Goal: Book appointment/travel/reservation

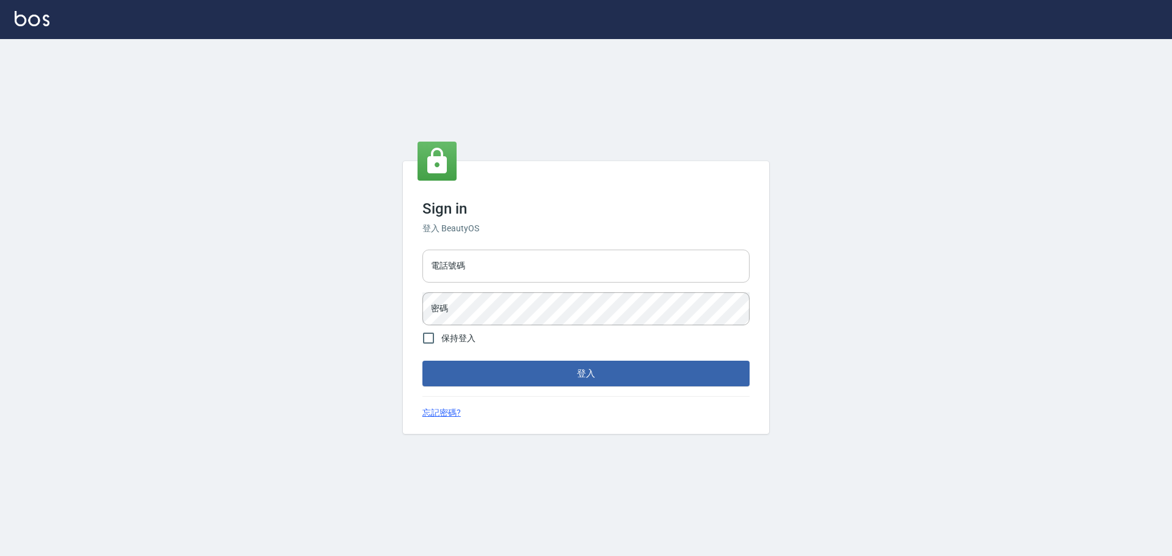
click at [496, 266] on input "電話號碼" at bounding box center [585, 266] width 327 height 33
type input "0916914211"
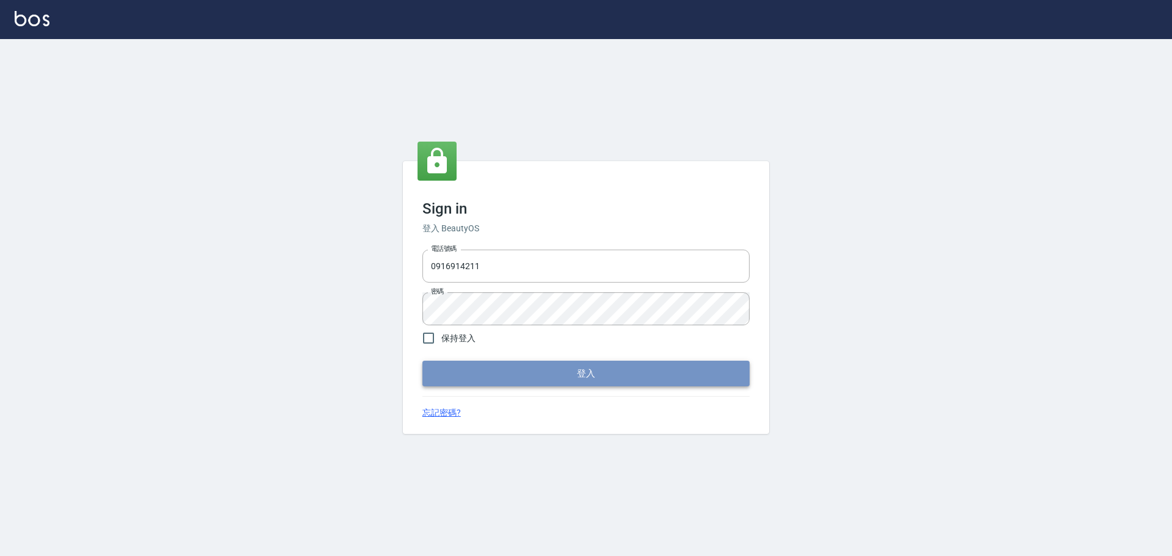
click at [543, 372] on button "登入" at bounding box center [585, 374] width 327 height 26
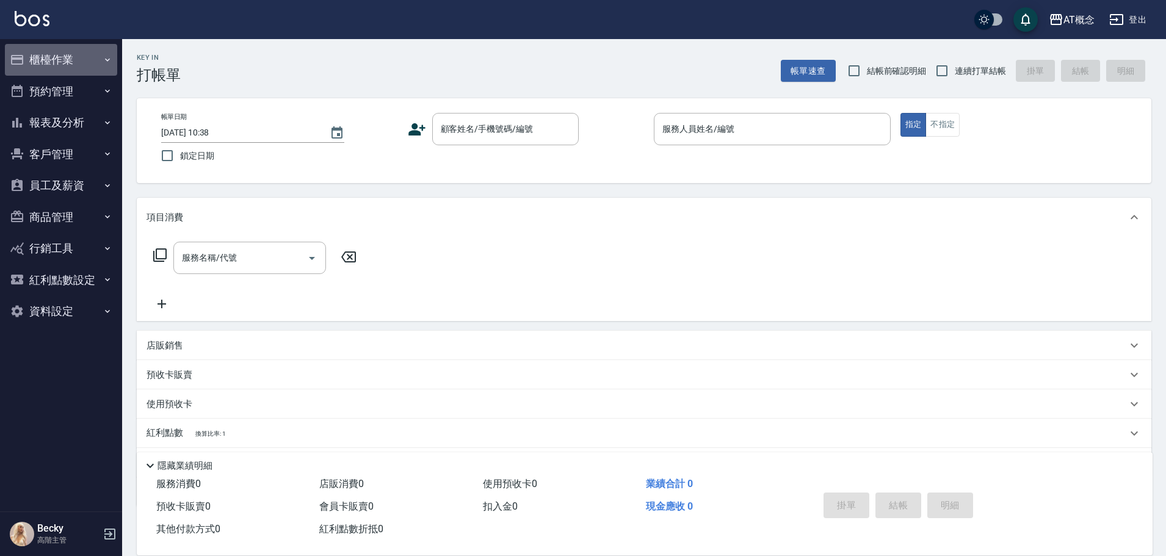
click at [54, 63] on button "櫃檯作業" at bounding box center [61, 60] width 112 height 32
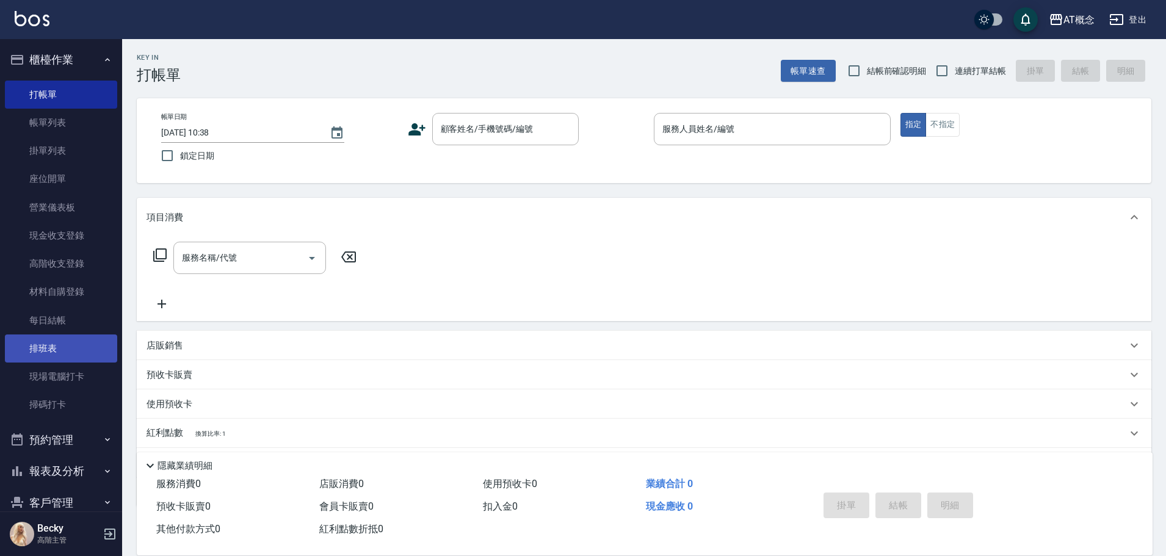
click at [69, 355] on link "排班表" at bounding box center [61, 349] width 112 height 28
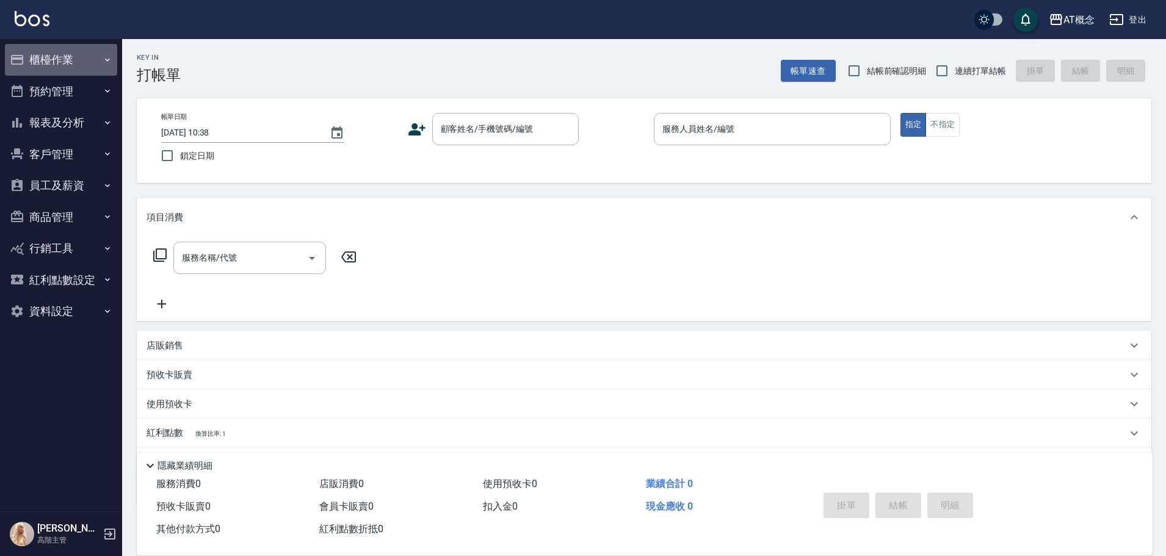
click at [45, 60] on button "櫃檯作業" at bounding box center [61, 60] width 112 height 32
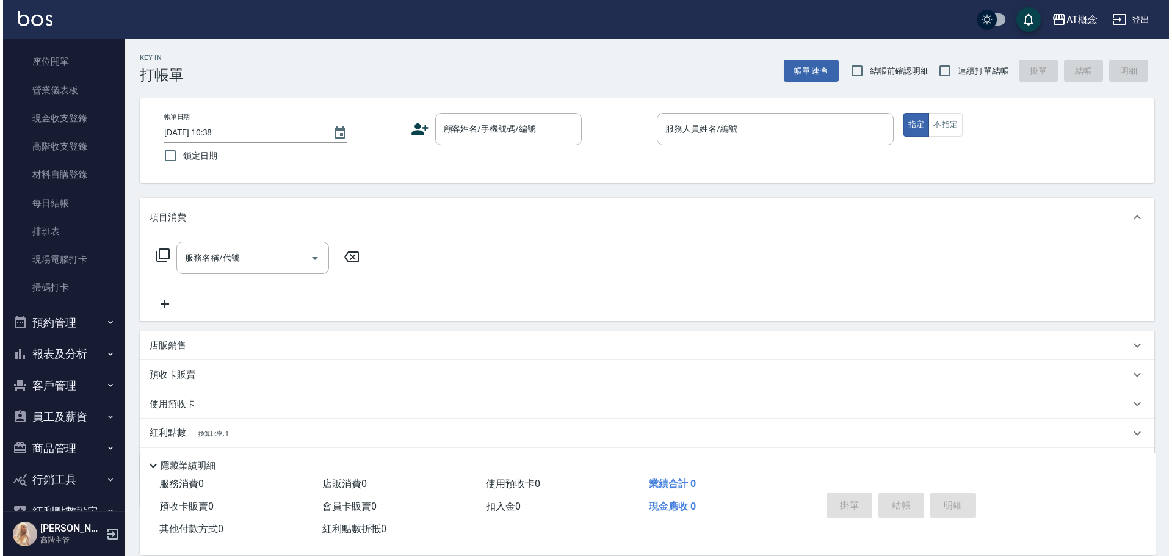
scroll to position [122, 0]
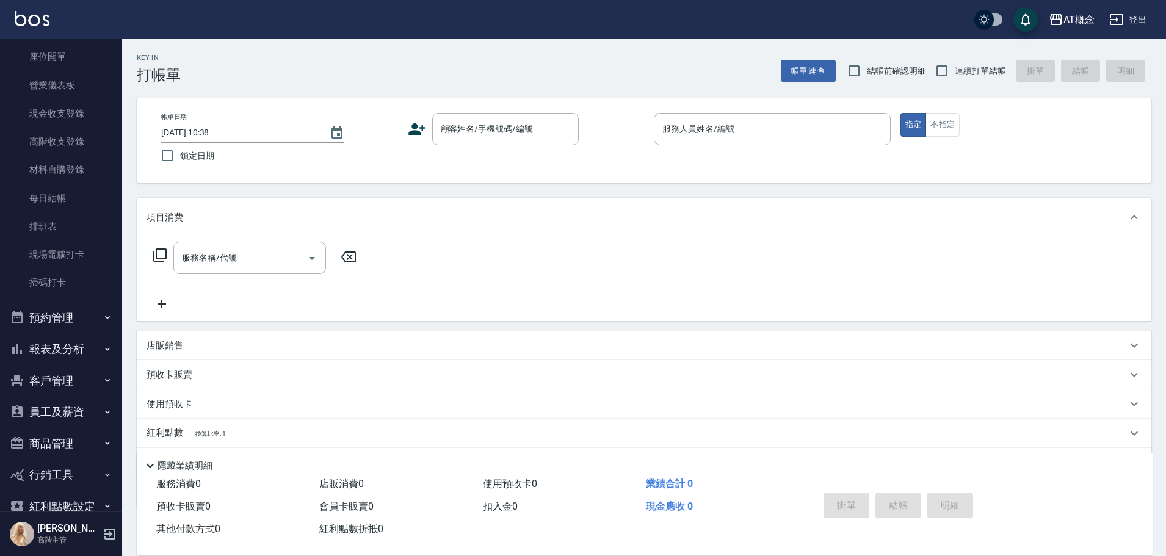
click at [60, 387] on button "客戶管理" at bounding box center [61, 381] width 112 height 32
click at [59, 412] on link "客戶列表" at bounding box center [61, 415] width 112 height 28
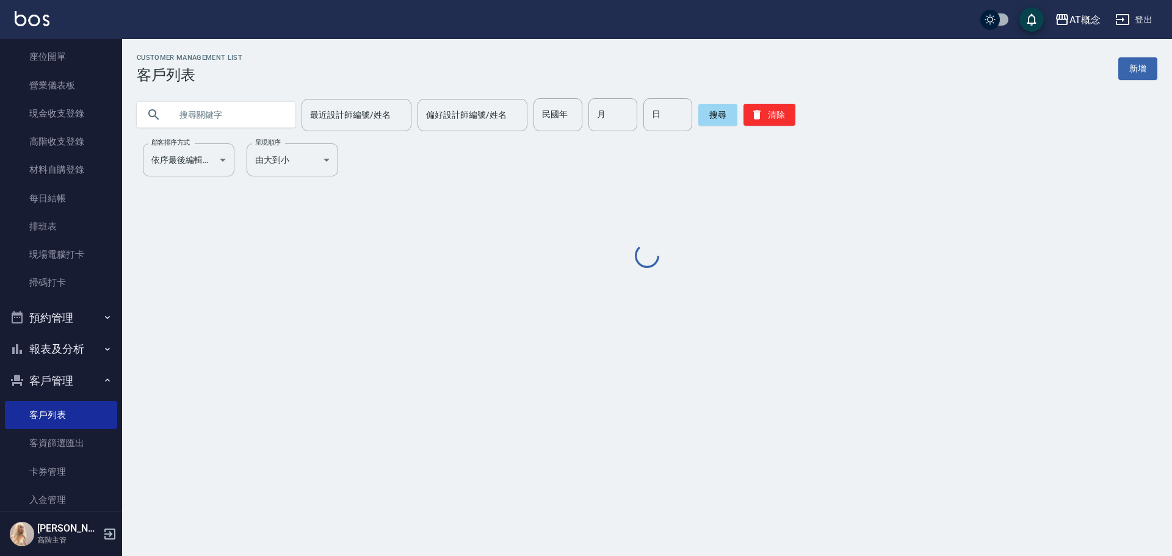
click at [205, 120] on input "text" at bounding box center [228, 114] width 115 height 33
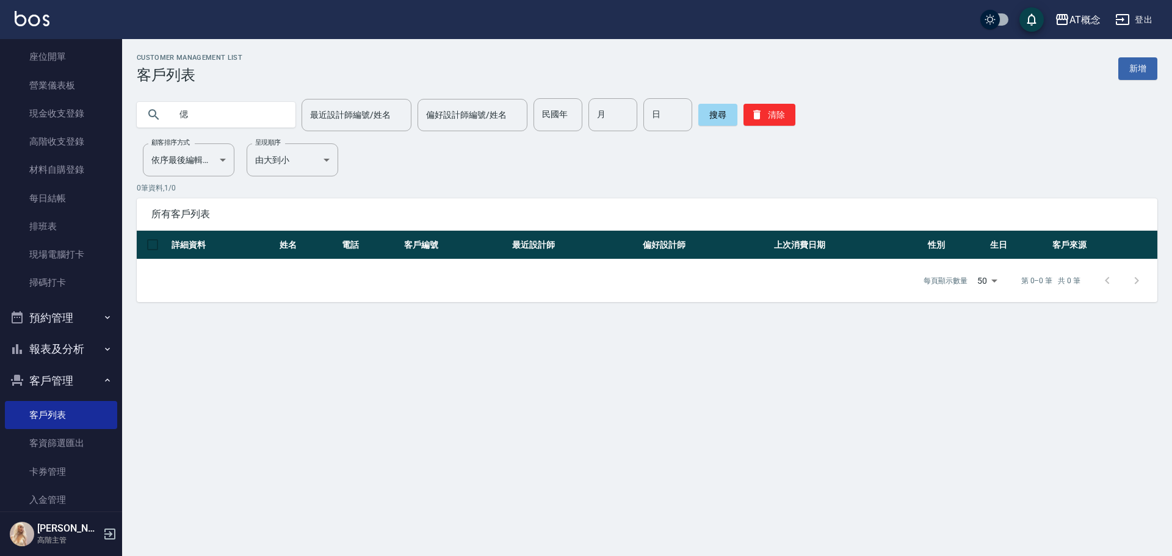
type input "偲"
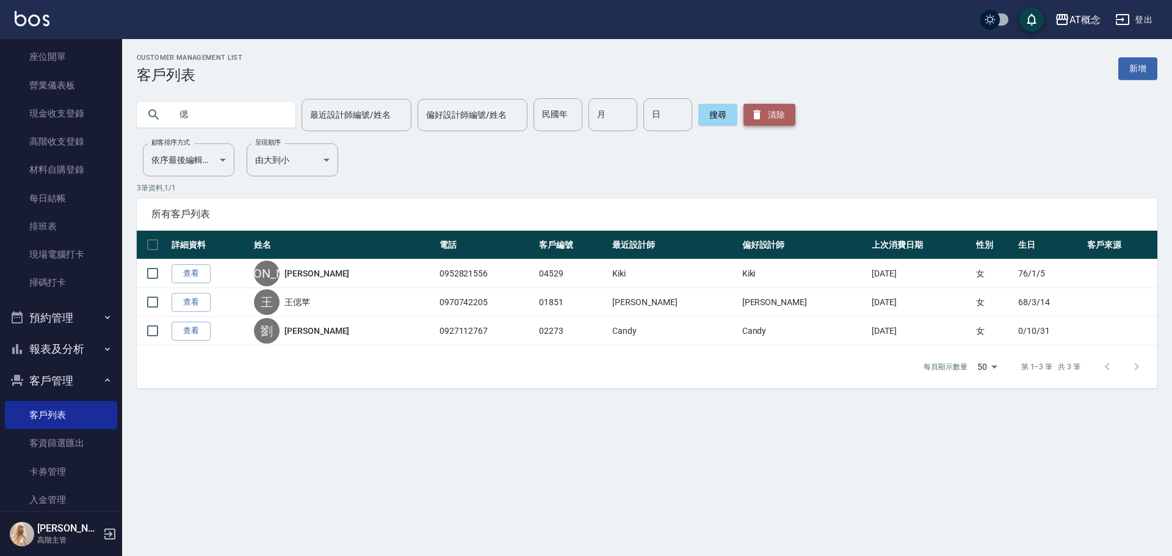
drag, startPoint x: 757, startPoint y: 115, endPoint x: 638, endPoint y: 119, distance: 118.5
click at [755, 114] on icon "button" at bounding box center [757, 115] width 12 height 12
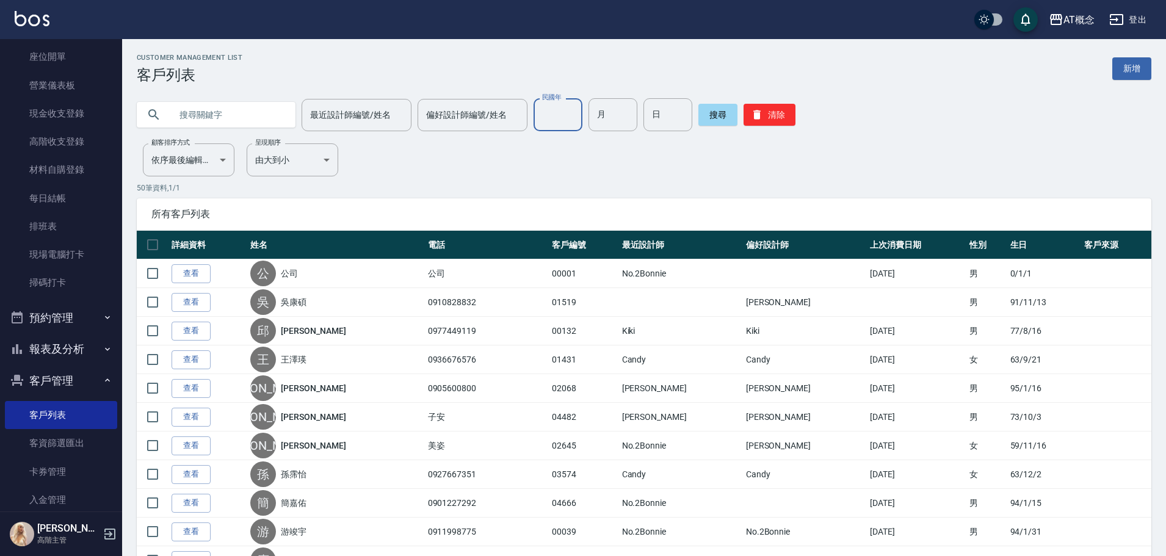
click at [554, 120] on input "民國年" at bounding box center [558, 114] width 49 height 33
type input "87"
type input "10"
type input "08"
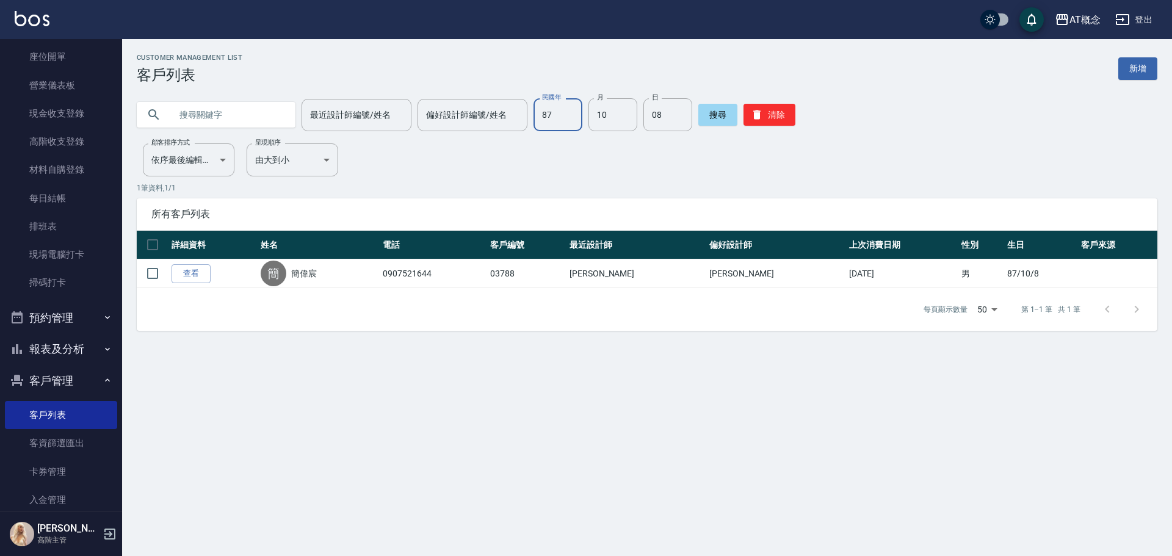
click at [554, 120] on input "87" at bounding box center [558, 114] width 49 height 33
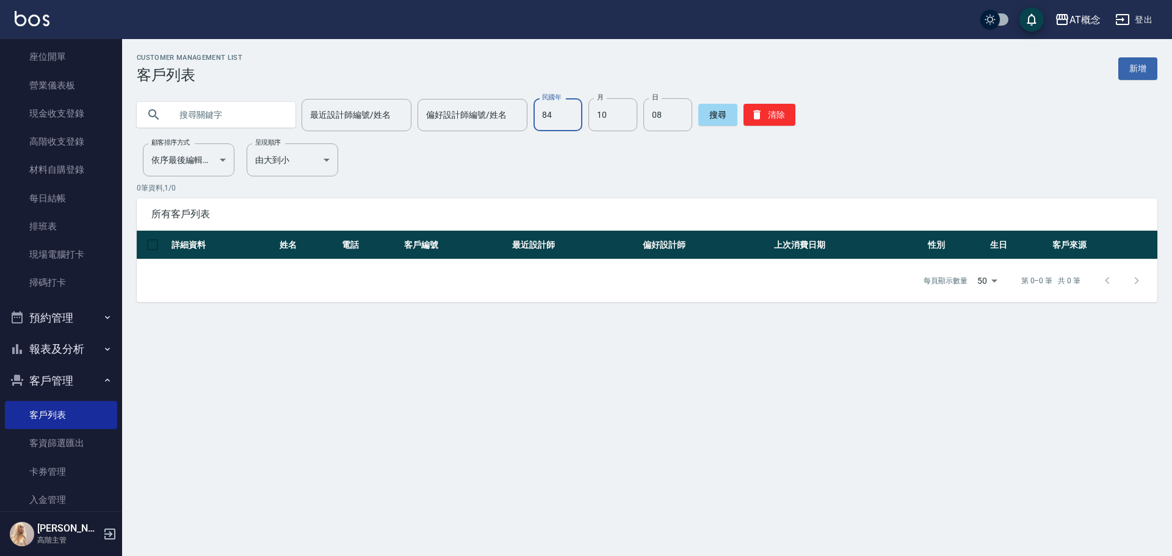
click at [554, 120] on input "84" at bounding box center [558, 114] width 49 height 33
type input "83"
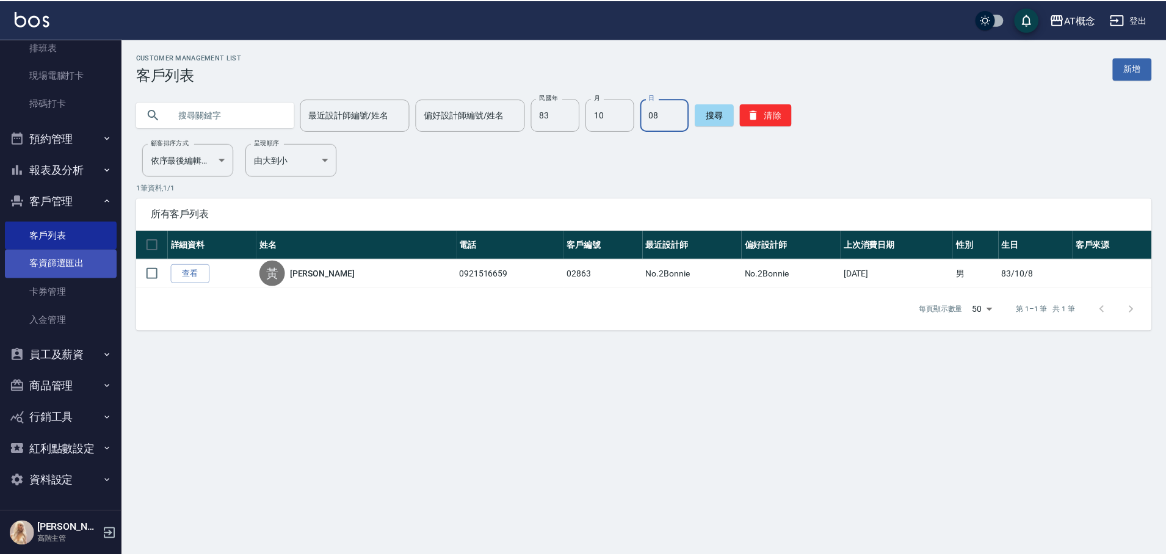
scroll to position [241, 0]
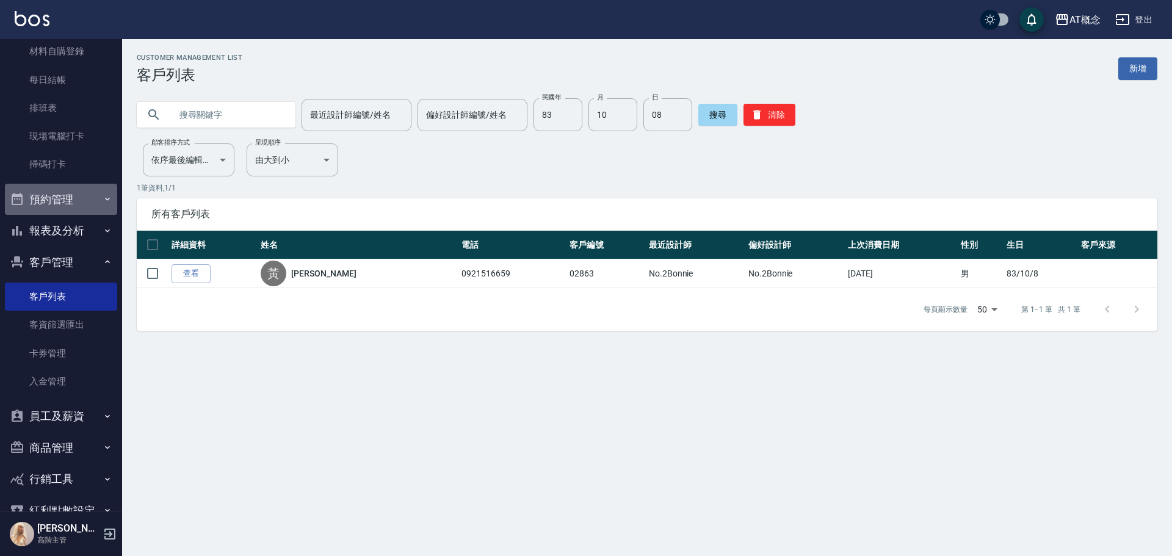
click at [64, 194] on button "預約管理" at bounding box center [61, 200] width 112 height 32
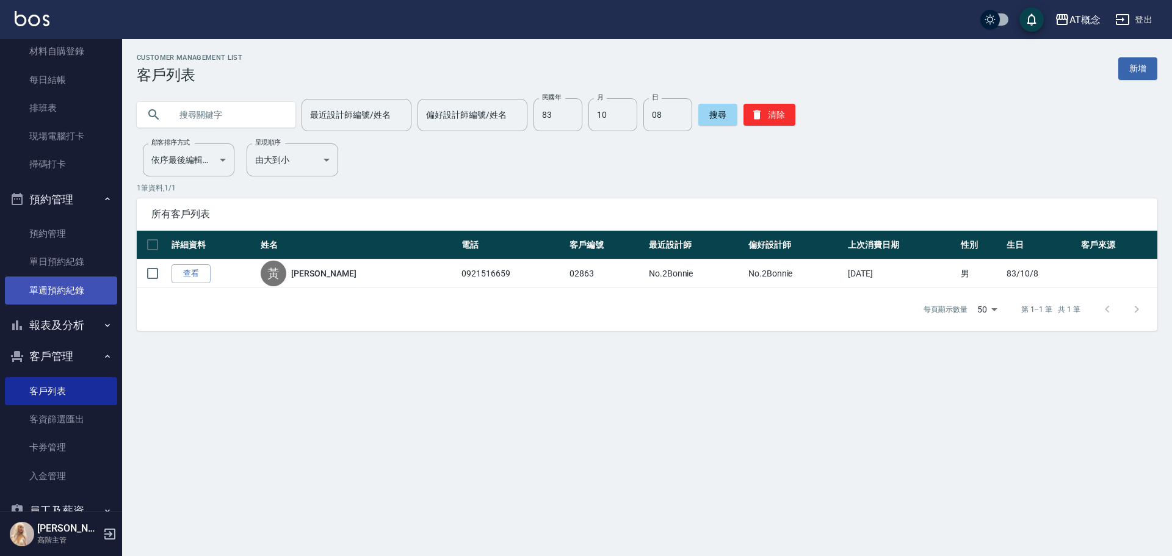
click at [78, 292] on link "單週預約紀錄" at bounding box center [61, 291] width 112 height 28
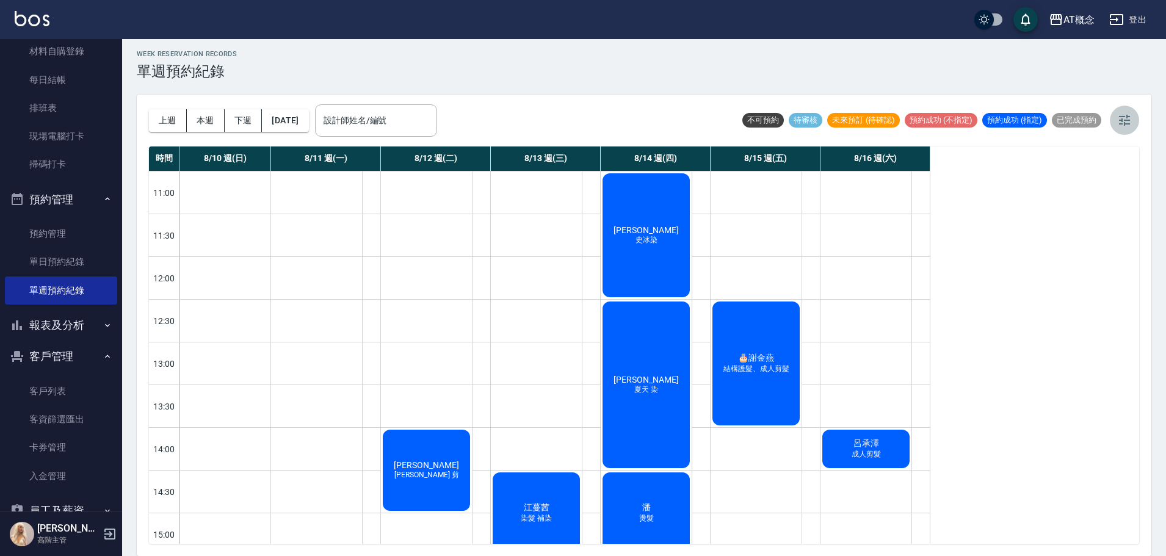
click at [1130, 118] on icon "button" at bounding box center [1124, 120] width 15 height 15
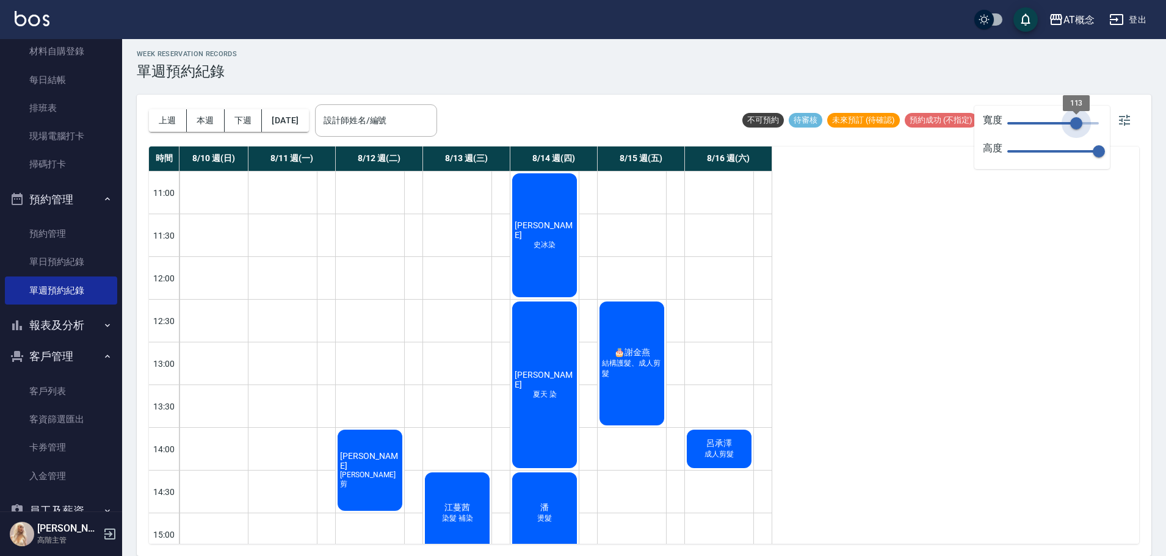
type input "90"
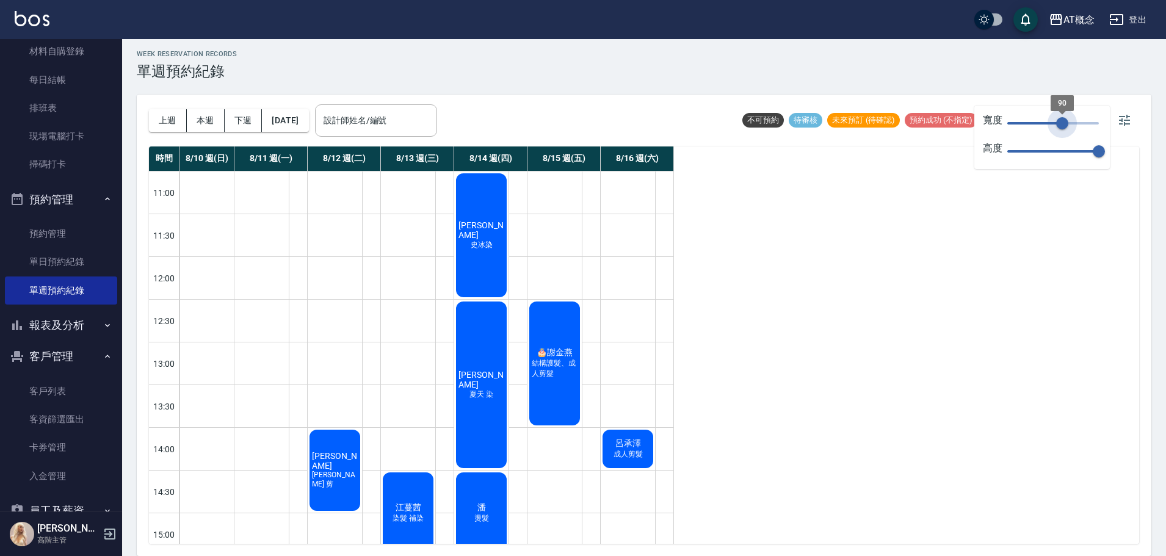
drag, startPoint x: 1094, startPoint y: 122, endPoint x: 1062, endPoint y: 125, distance: 31.8
click at [1062, 125] on span "90" at bounding box center [1062, 123] width 12 height 12
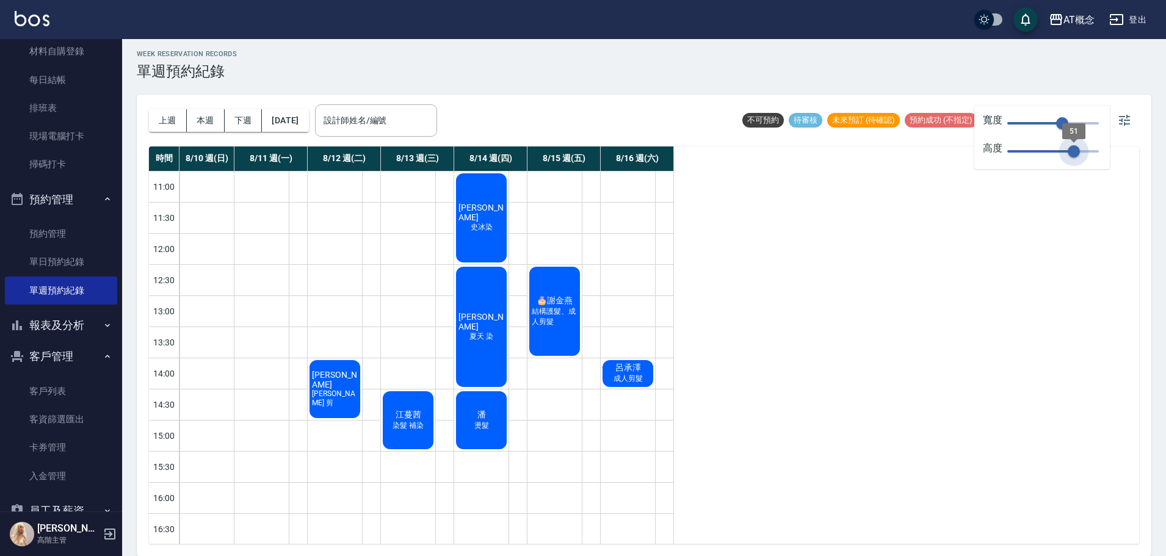
type input "49"
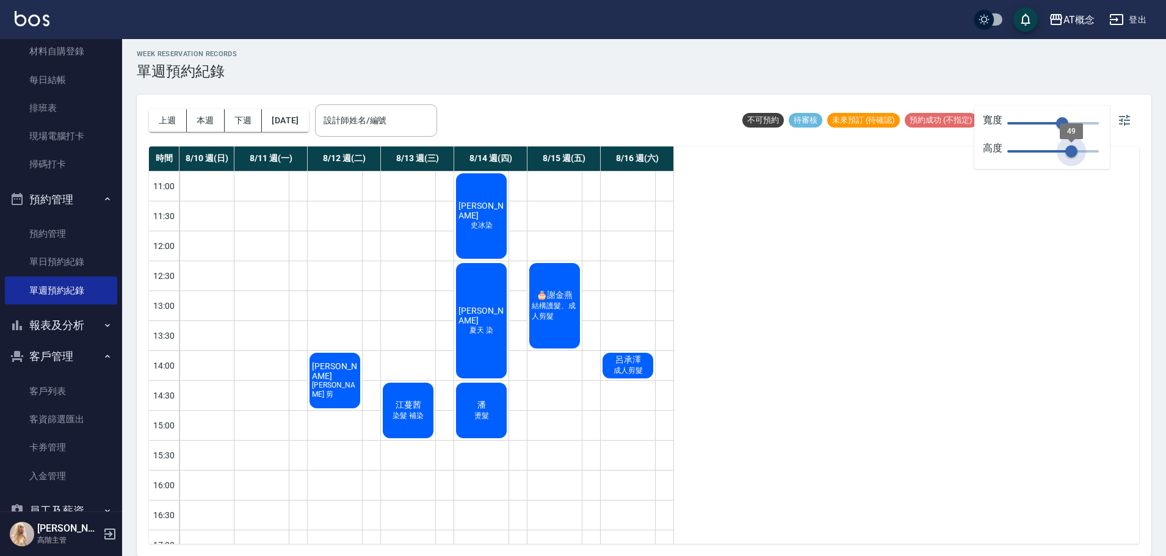
drag, startPoint x: 1101, startPoint y: 153, endPoint x: 1072, endPoint y: 161, distance: 30.5
click at [1072, 157] on span "49" at bounding box center [1071, 151] width 12 height 12
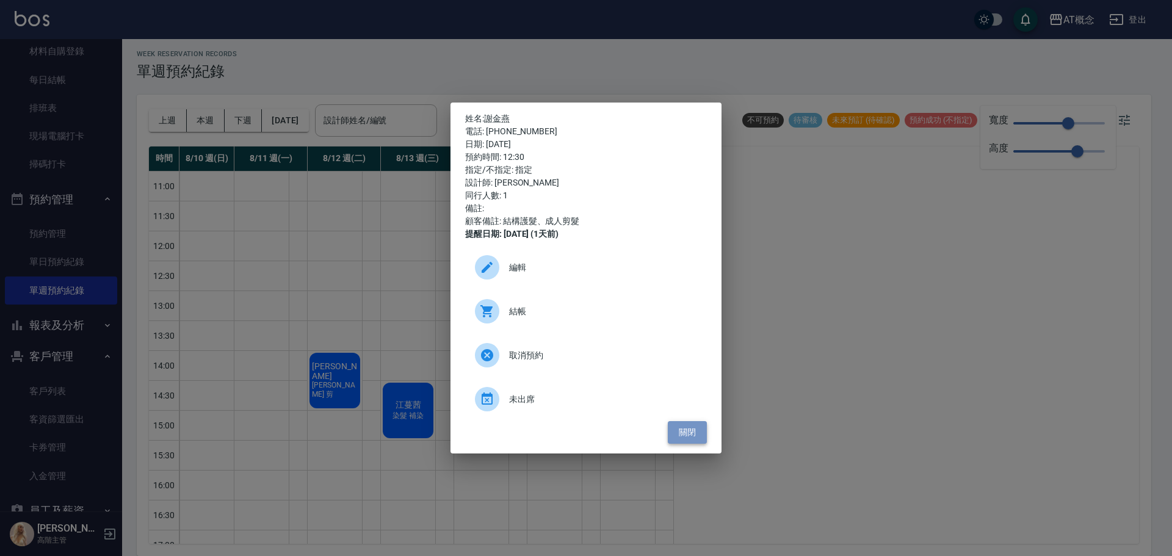
click at [681, 435] on button "關閉" at bounding box center [687, 432] width 39 height 23
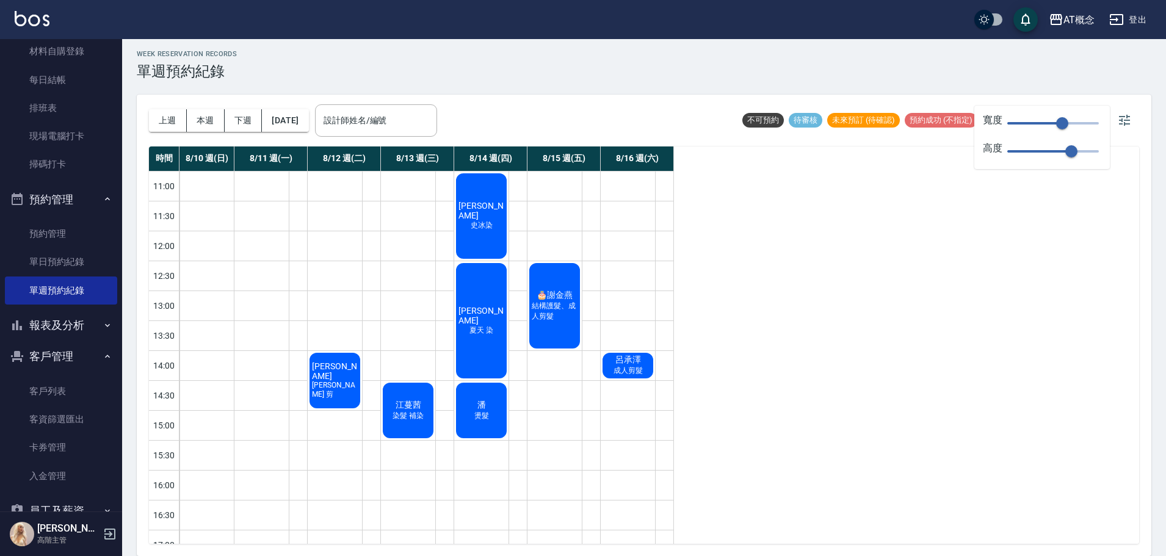
click at [614, 220] on div "[PERSON_NAME]剪髮" at bounding box center [628, 455] width 55 height 568
click at [586, 222] on div at bounding box center [591, 215] width 18 height 29
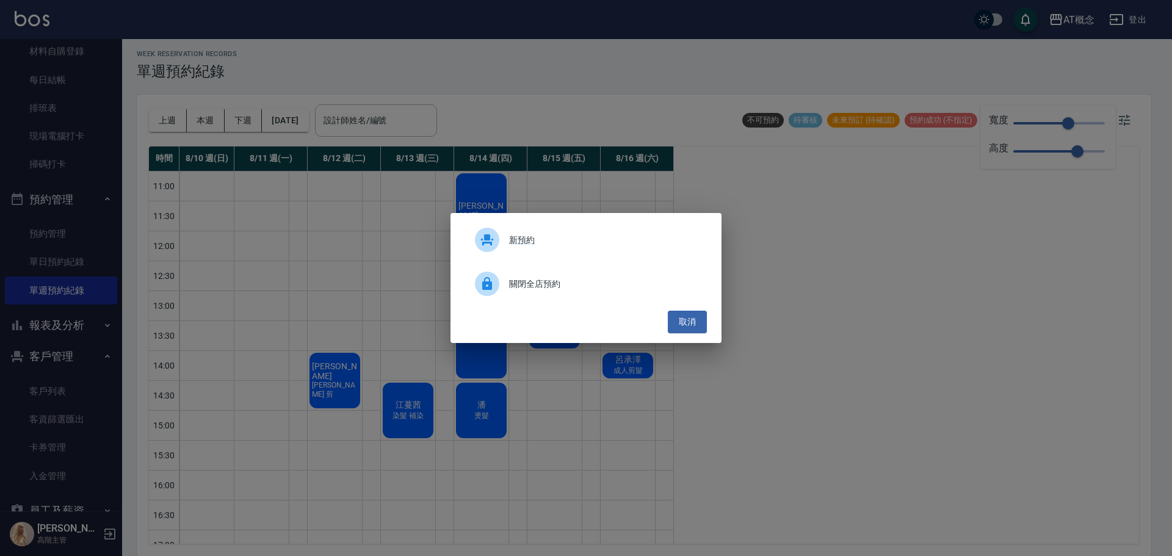
drag, startPoint x: 753, startPoint y: 317, endPoint x: 746, endPoint y: 316, distance: 7.4
click at [753, 317] on div "新預約 關閉全店預約 取消" at bounding box center [586, 278] width 1172 height 556
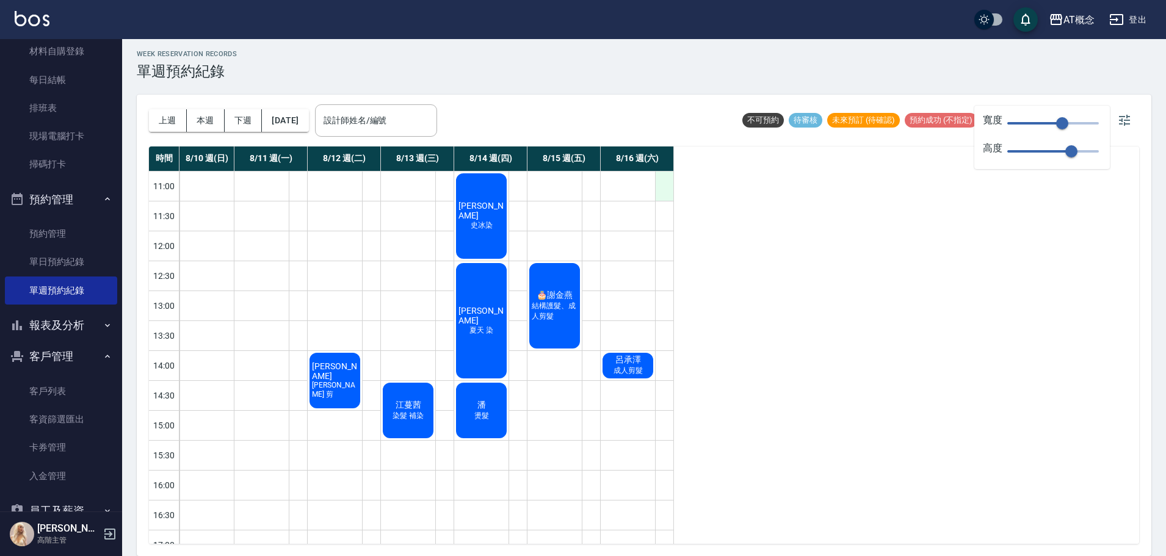
click at [666, 190] on div at bounding box center [664, 186] width 18 height 29
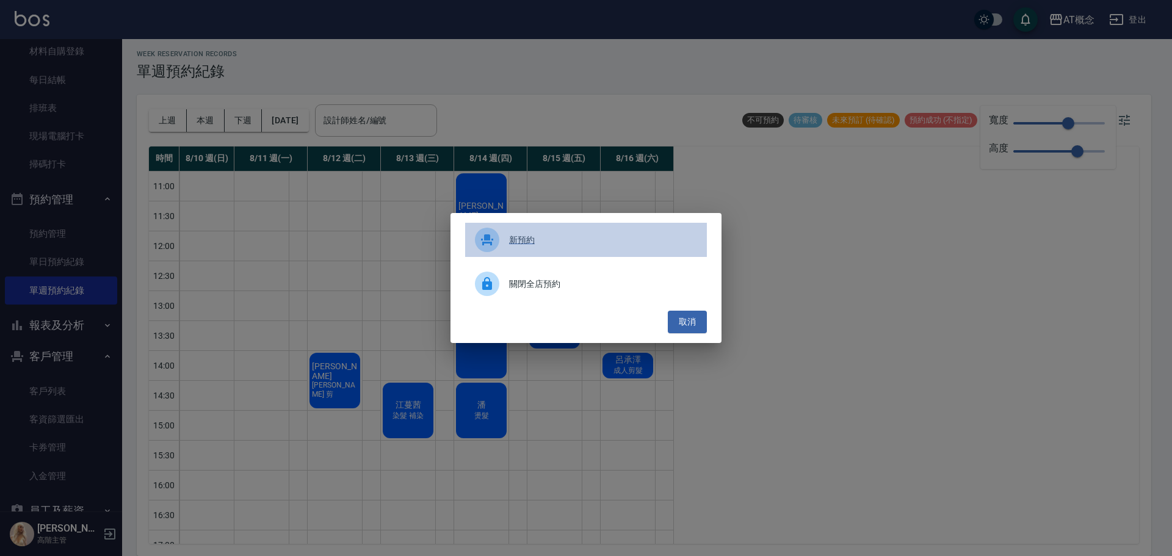
click at [530, 244] on span "新預約" at bounding box center [603, 240] width 188 height 13
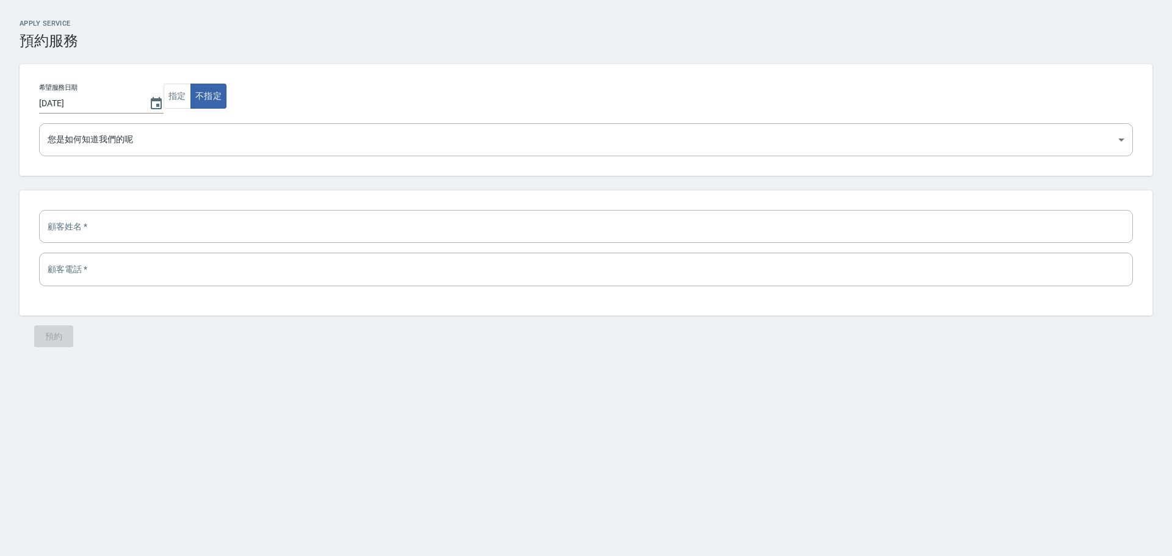
select select "1755313200000"
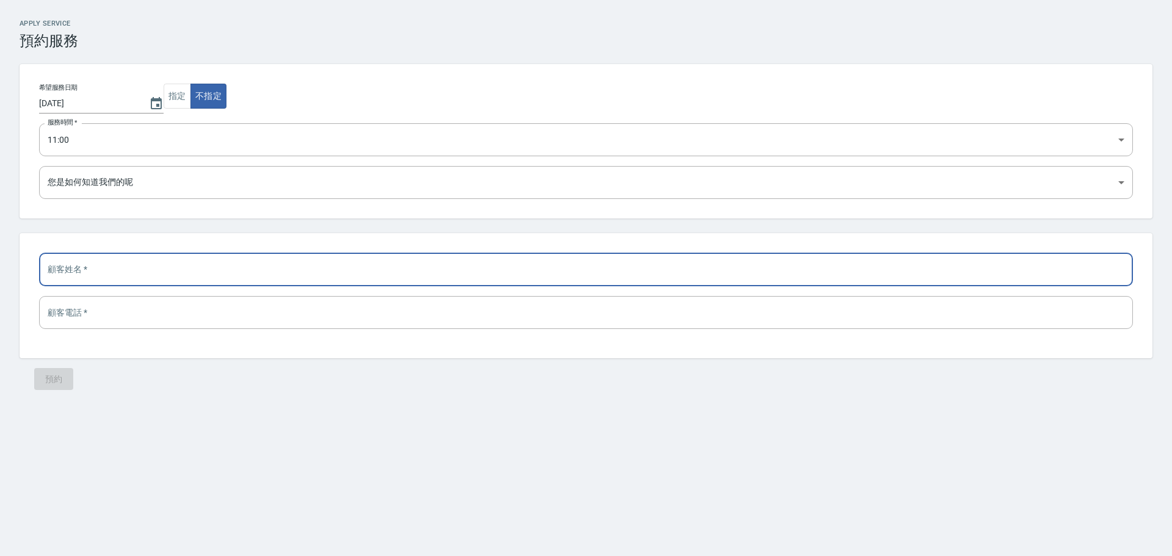
click at [125, 272] on input "text" at bounding box center [586, 269] width 1094 height 33
type input "0978153210"
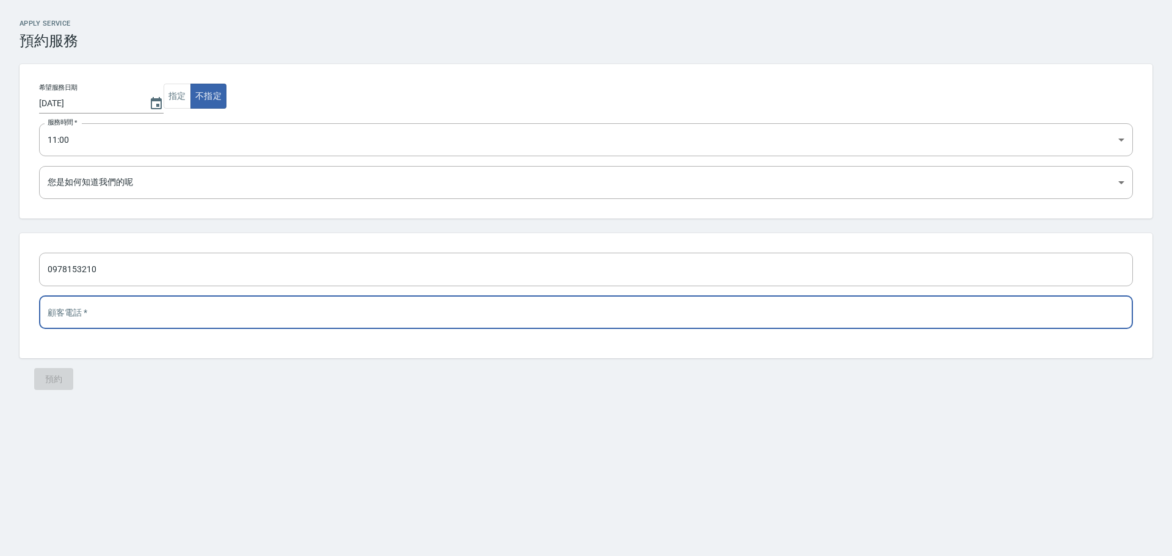
click at [145, 325] on input "tel" at bounding box center [586, 312] width 1094 height 33
type input "0916914211"
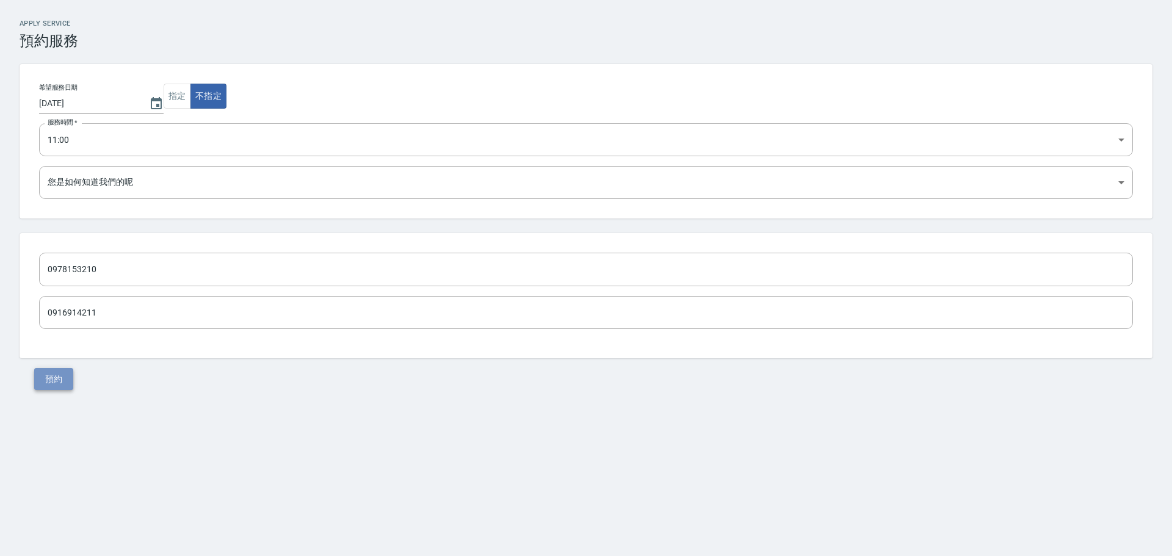
click at [57, 384] on button "預約" at bounding box center [53, 379] width 39 height 23
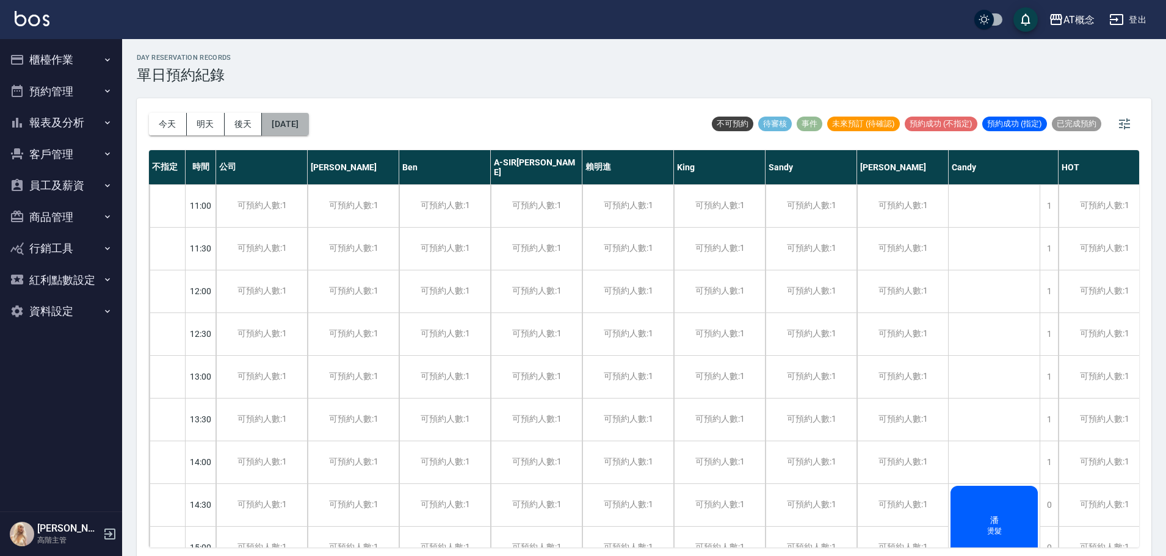
click at [308, 126] on button "[DATE]" at bounding box center [285, 124] width 46 height 23
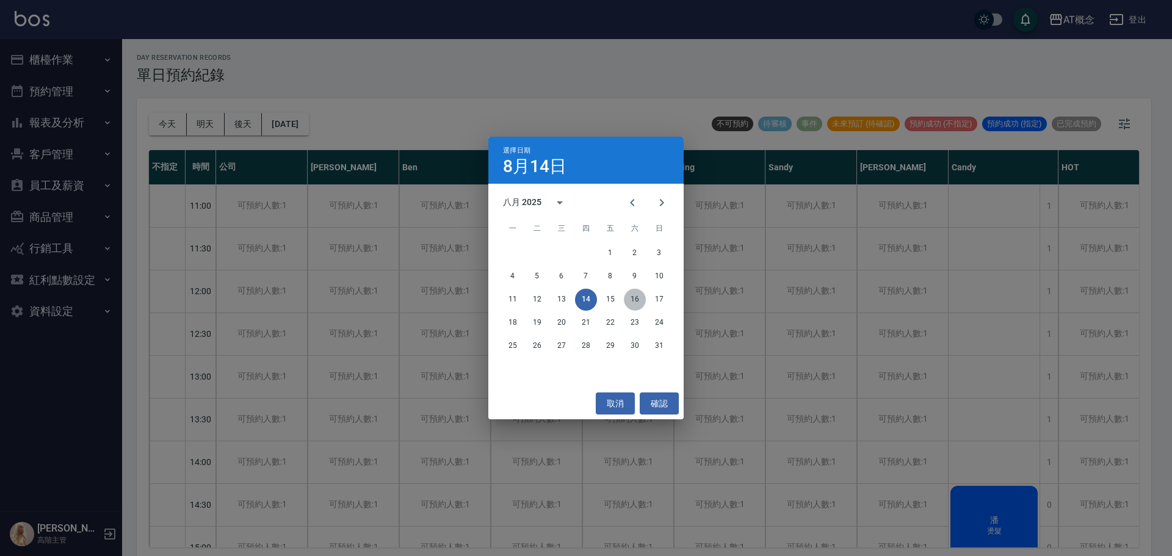
click at [637, 304] on button "16" at bounding box center [635, 300] width 22 height 22
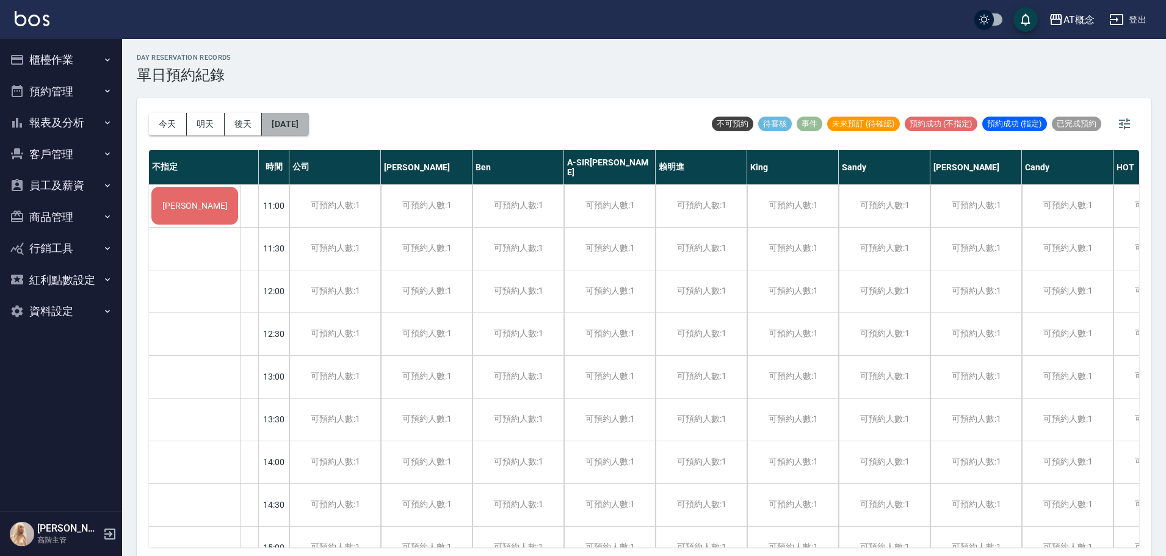
click at [290, 126] on button "[DATE]" at bounding box center [285, 124] width 46 height 23
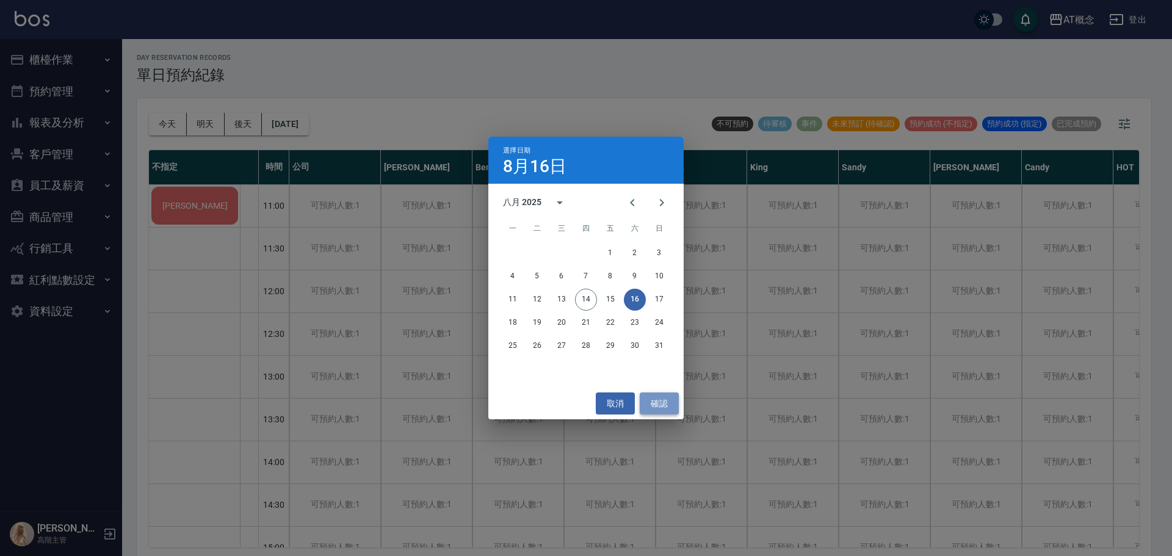
click at [662, 402] on button "確認" at bounding box center [659, 403] width 39 height 23
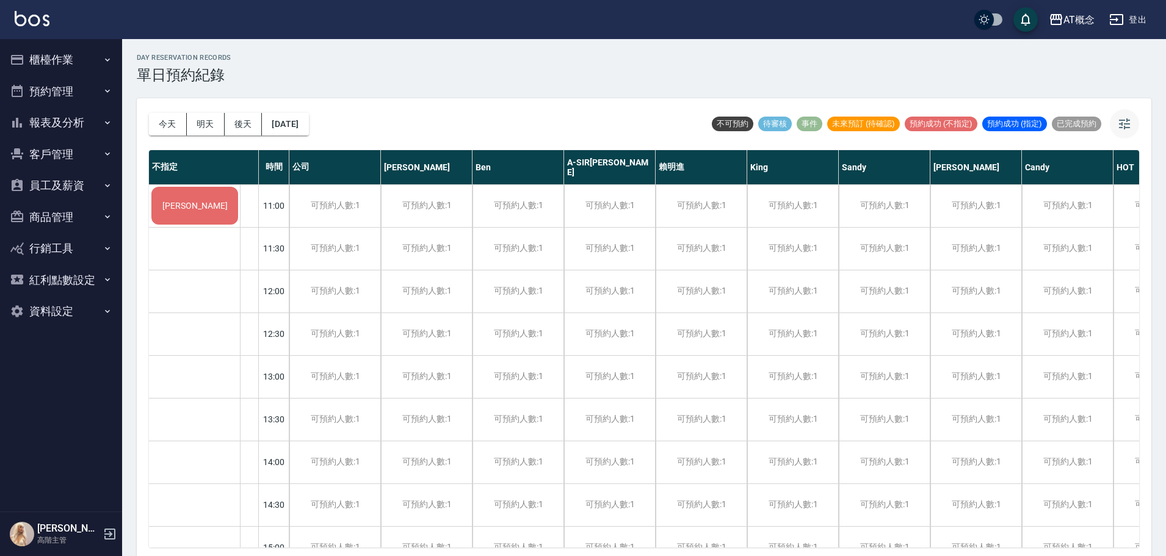
click at [1124, 124] on icon "button" at bounding box center [1124, 123] width 11 height 11
type input "59"
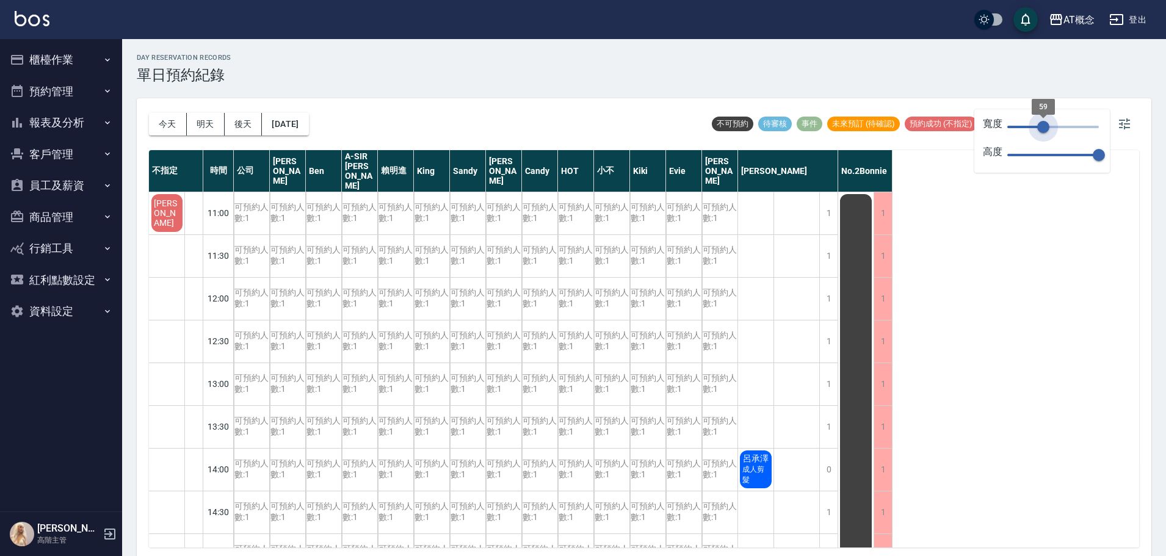
click at [1043, 126] on span "59" at bounding box center [1053, 127] width 92 height 18
type input "27"
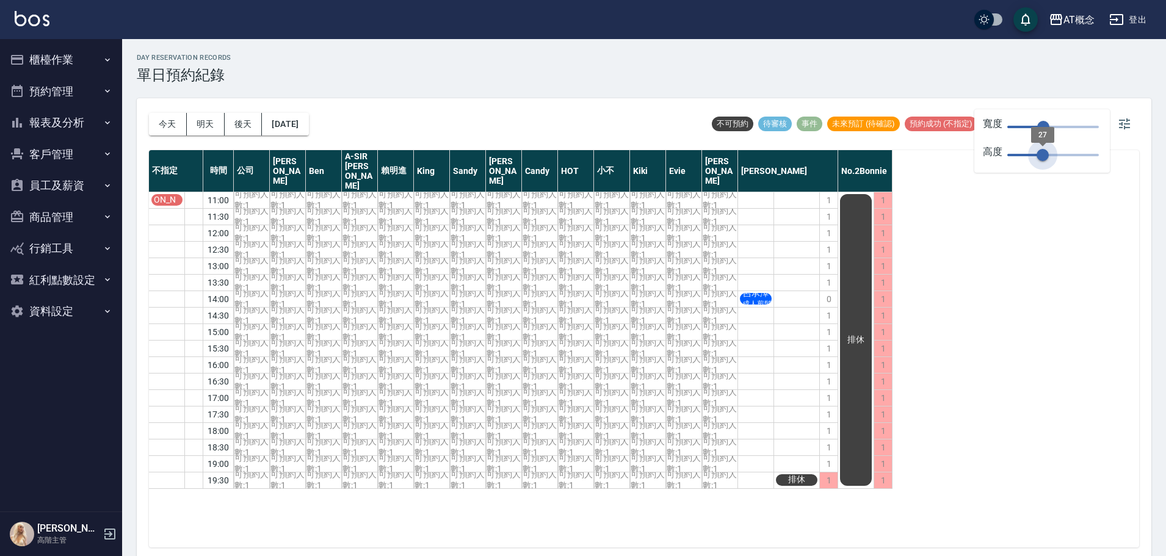
click at [1042, 152] on span "27" at bounding box center [1053, 155] width 92 height 18
click at [751, 196] on div "[PERSON_NAME]剪髮" at bounding box center [756, 340] width 36 height 297
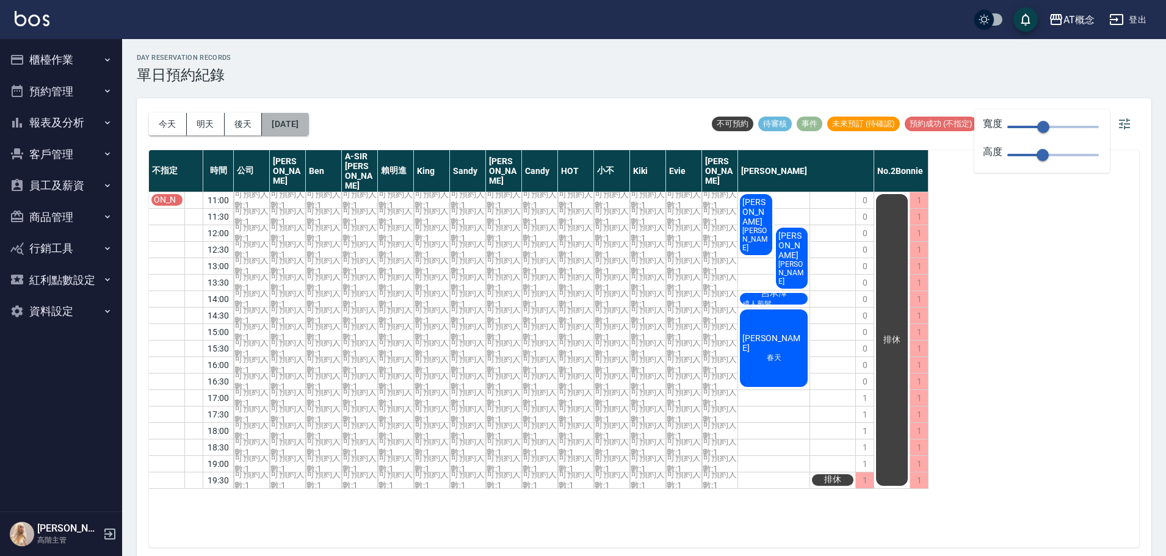
click at [308, 126] on button "[DATE]" at bounding box center [285, 124] width 46 height 23
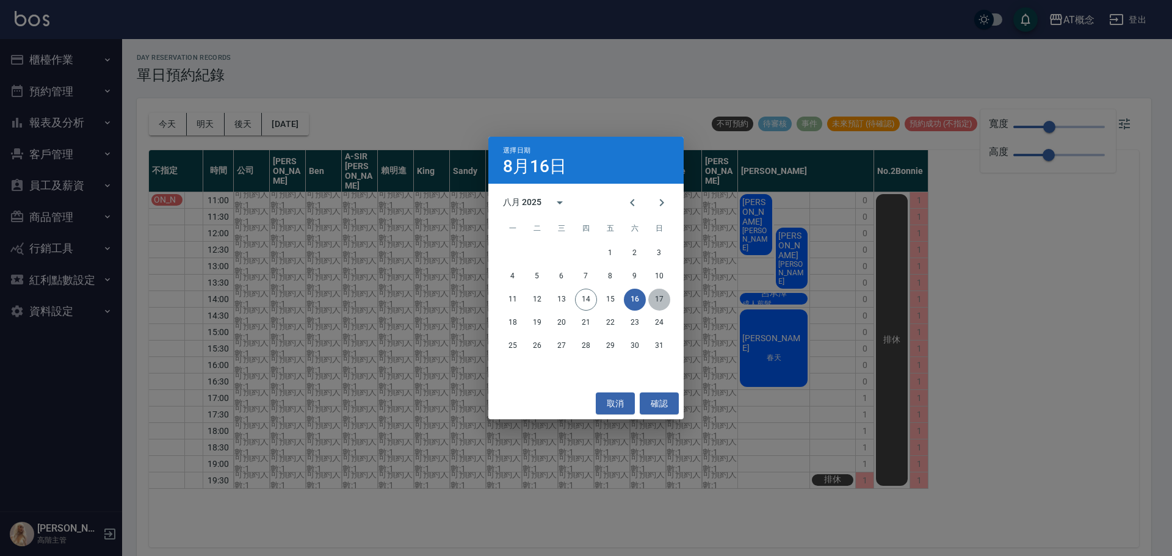
click at [655, 298] on button "17" at bounding box center [659, 300] width 22 height 22
